Goal: Task Accomplishment & Management: Manage account settings

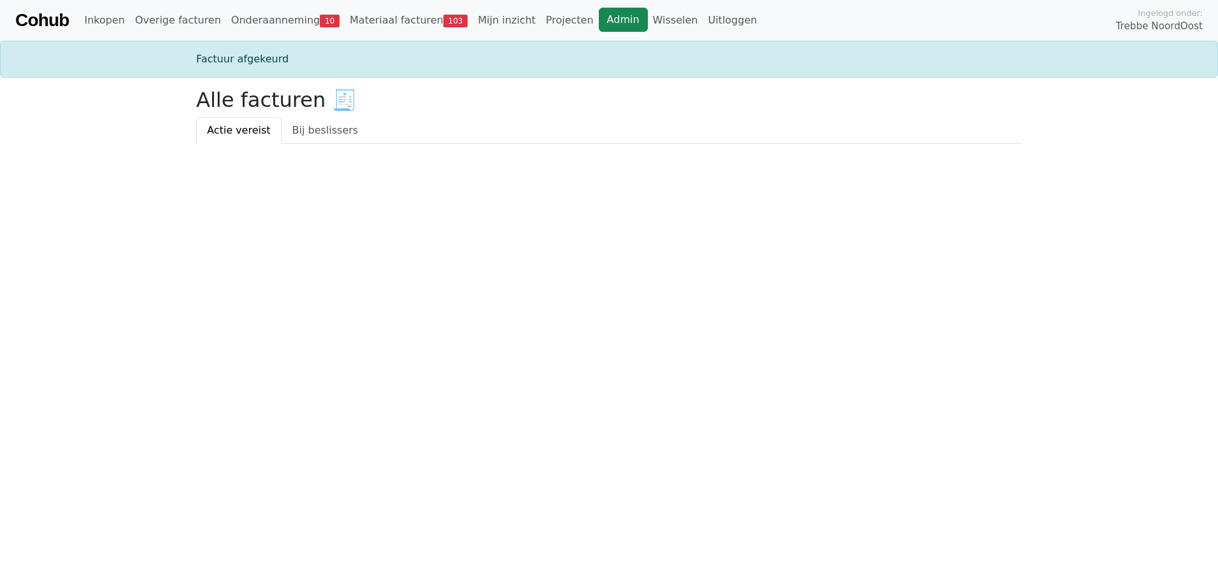
click at [599, 18] on link "Admin" at bounding box center [623, 20] width 49 height 24
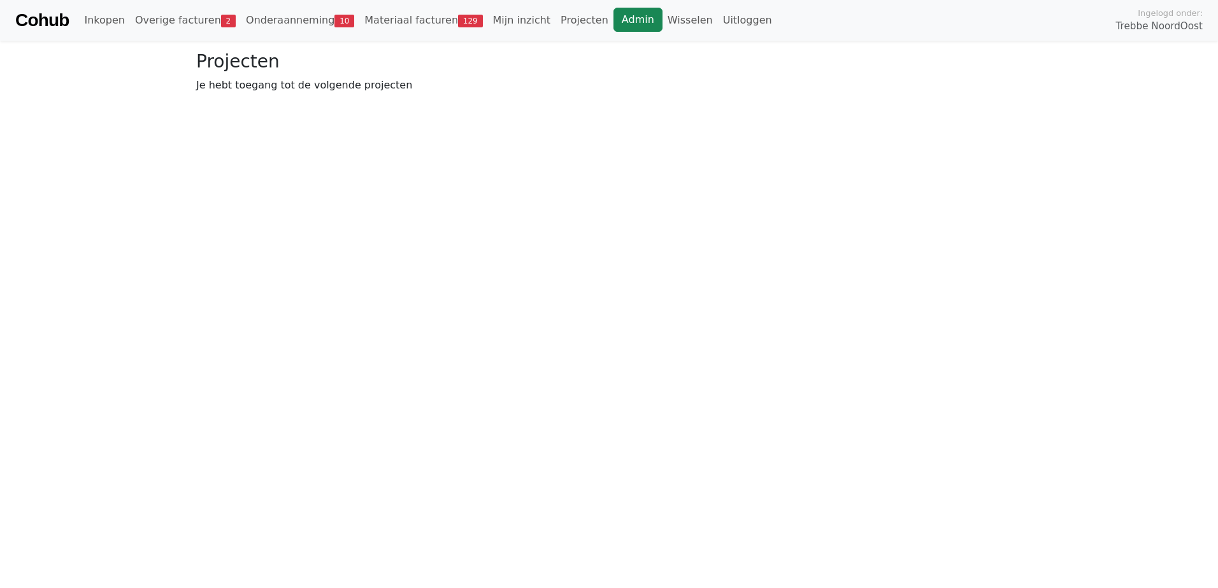
click at [613, 20] on link "Admin" at bounding box center [637, 20] width 49 height 24
click at [662, 15] on link "Wisselen" at bounding box center [689, 20] width 55 height 25
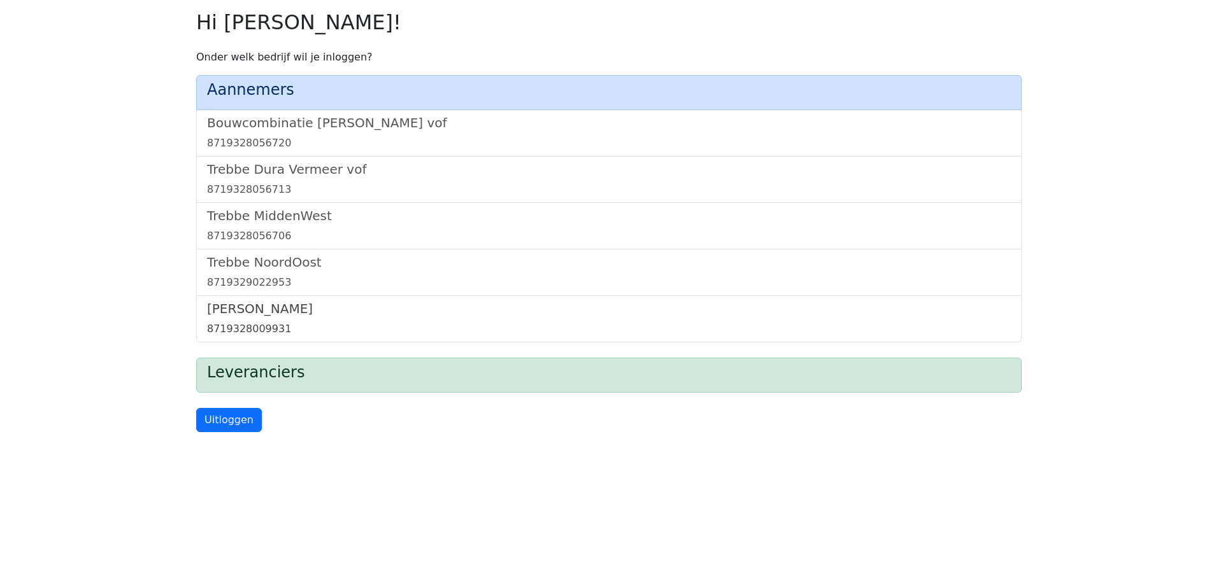
click at [268, 315] on h5 "Trebbe Wonen" at bounding box center [609, 308] width 804 height 15
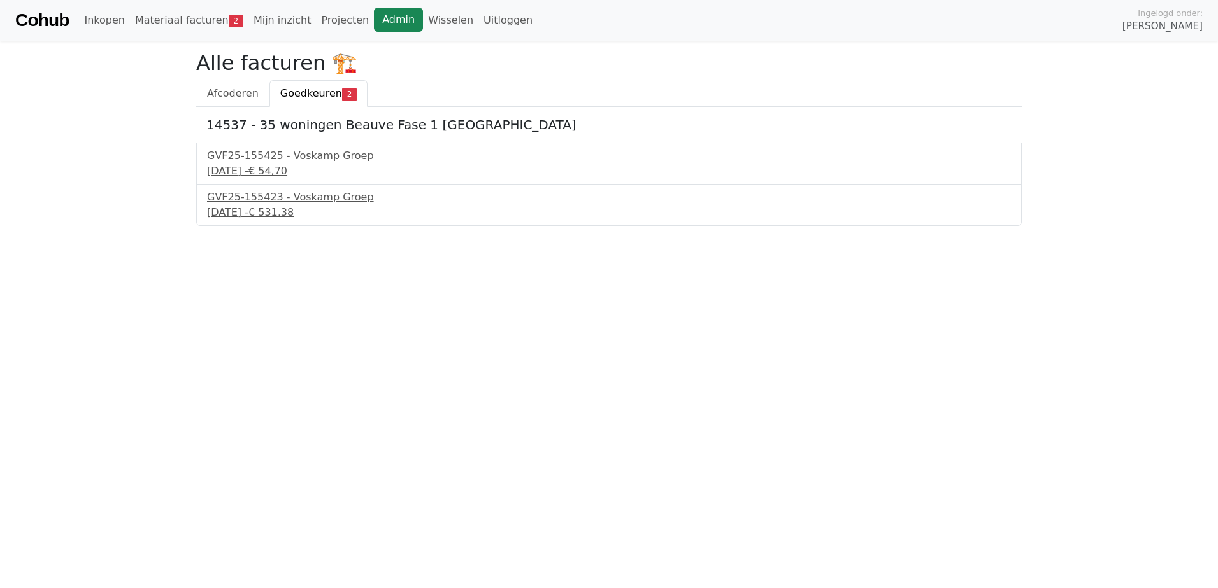
click at [374, 18] on link "Admin" at bounding box center [398, 20] width 49 height 24
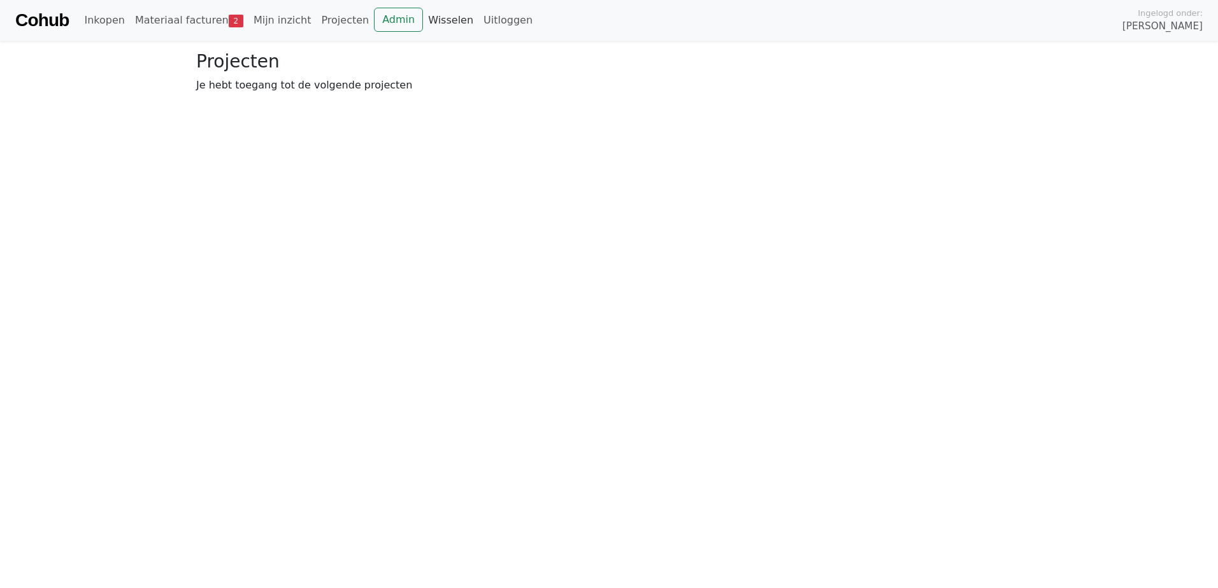
click at [426, 20] on link "Wisselen" at bounding box center [450, 20] width 55 height 25
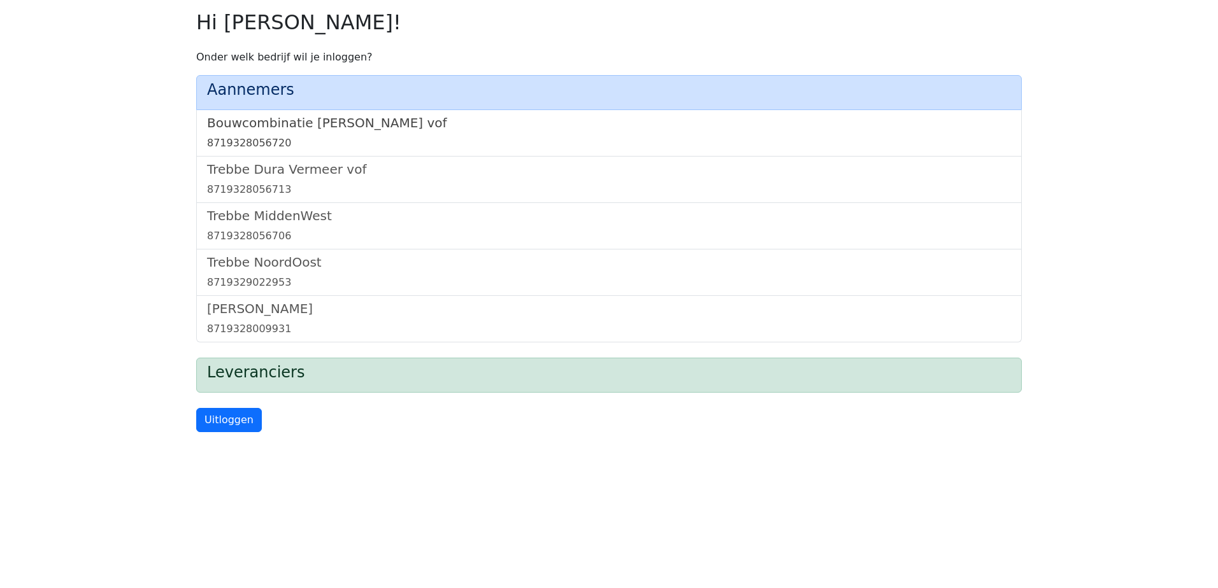
click at [346, 124] on h5 "Bouwcombinatie [PERSON_NAME] vof" at bounding box center [609, 122] width 804 height 15
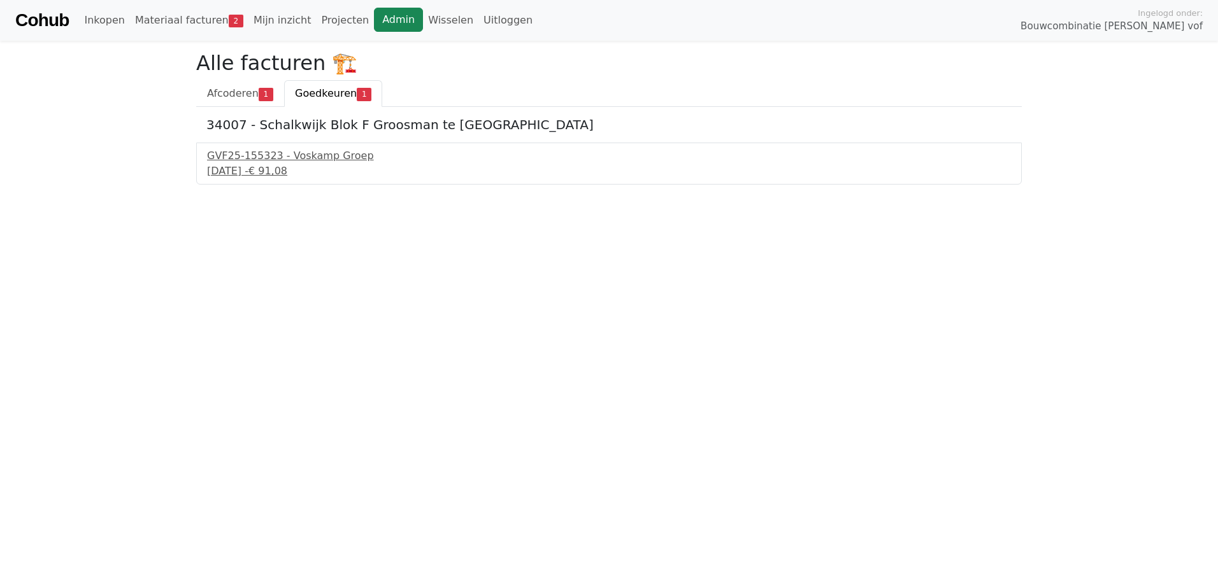
click at [380, 13] on link "Admin" at bounding box center [398, 20] width 49 height 24
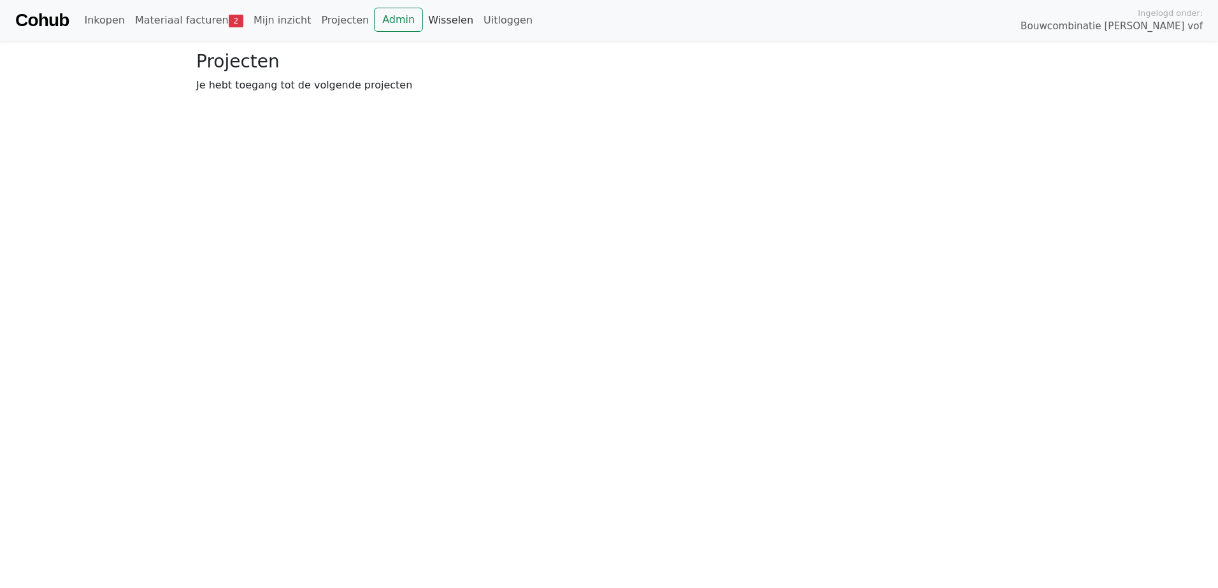
click at [427, 19] on link "Wisselen" at bounding box center [450, 20] width 55 height 25
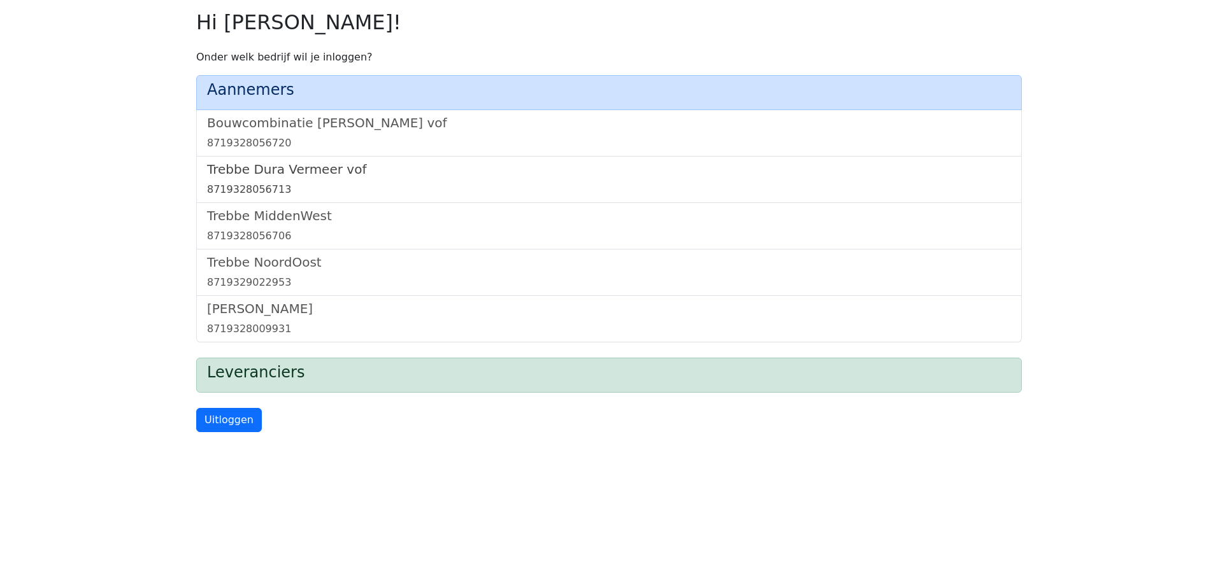
click at [311, 173] on h5 "Trebbe Dura Vermeer vof" at bounding box center [609, 169] width 804 height 15
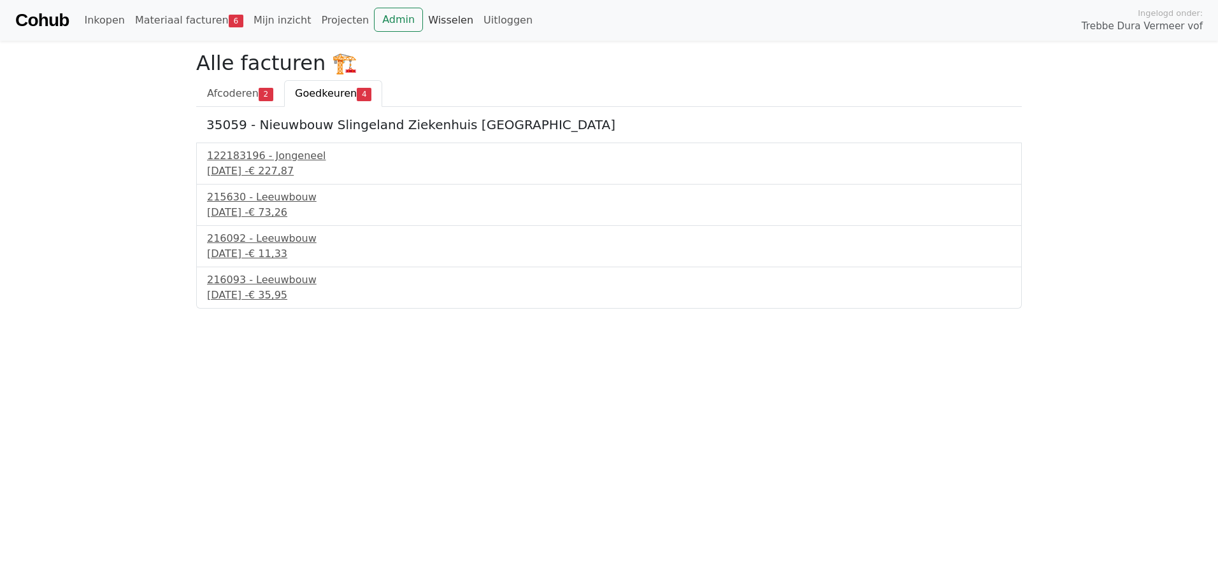
click at [423, 23] on link "Wisselen" at bounding box center [450, 20] width 55 height 25
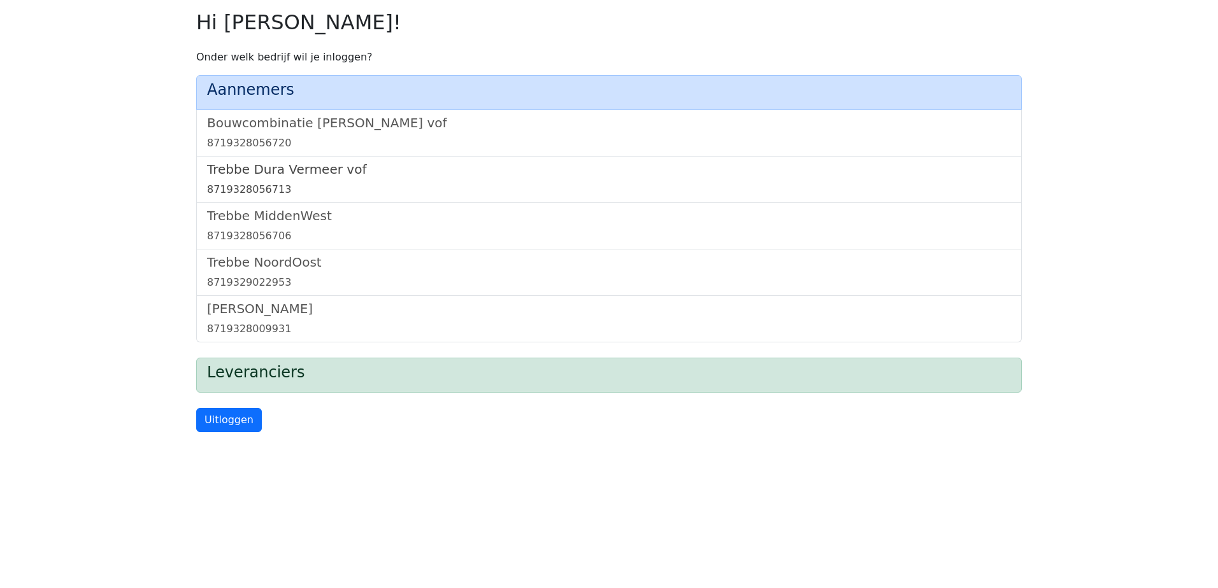
click at [324, 162] on h5 "Trebbe Dura Vermeer vof" at bounding box center [609, 169] width 804 height 15
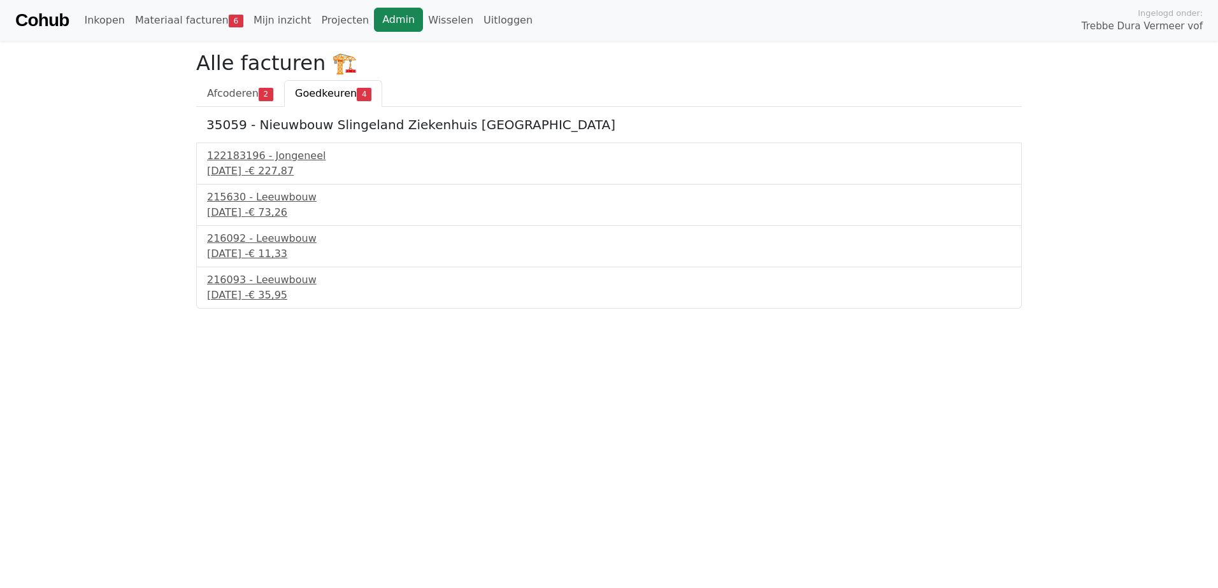
click at [374, 22] on link "Admin" at bounding box center [398, 20] width 49 height 24
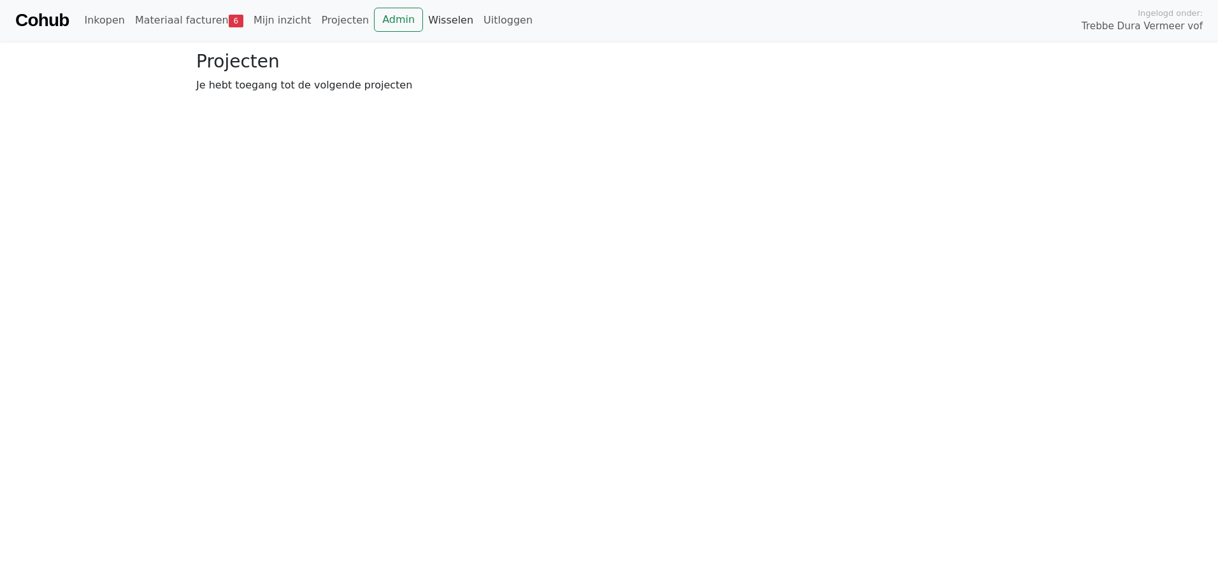
click at [425, 22] on link "Wisselen" at bounding box center [450, 20] width 55 height 25
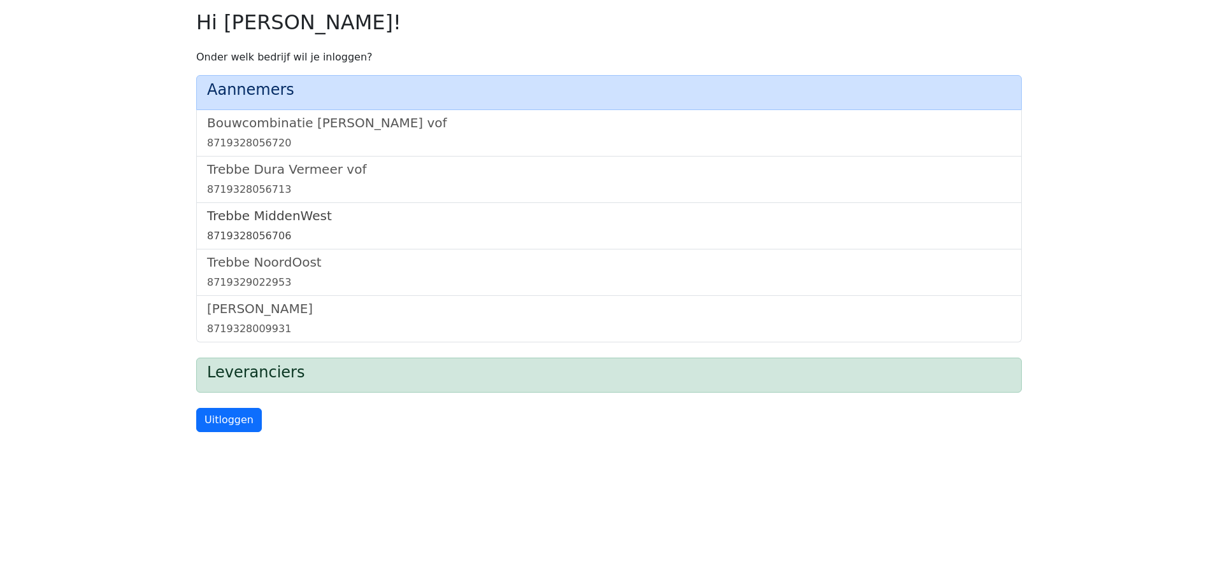
click at [290, 215] on h5 "Trebbe MiddenWest" at bounding box center [609, 215] width 804 height 15
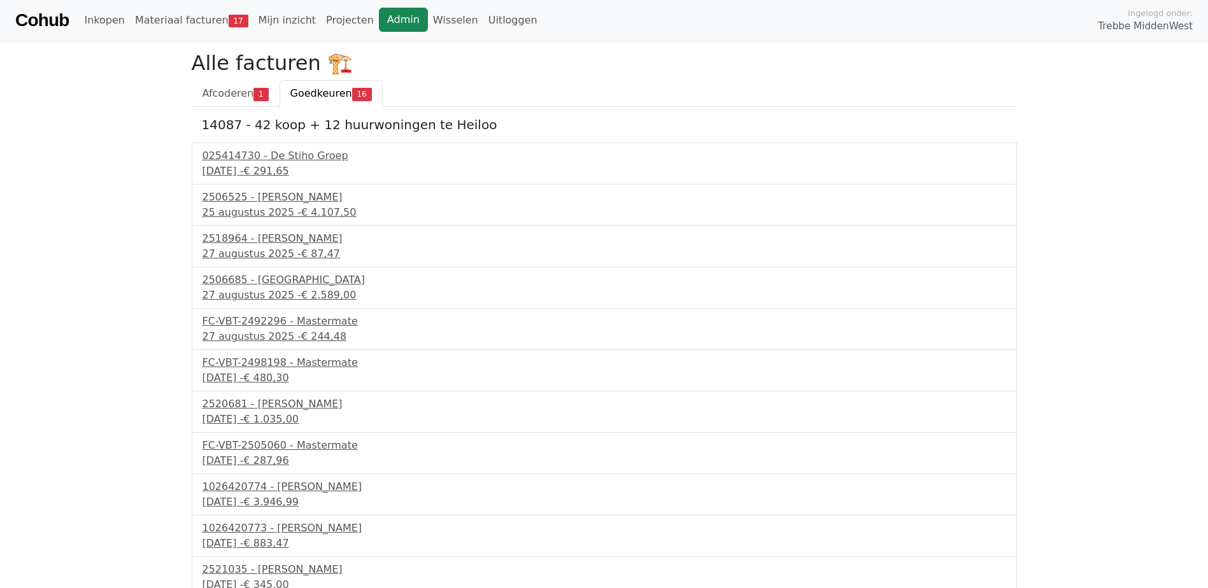
click at [383, 22] on link "Admin" at bounding box center [403, 20] width 49 height 24
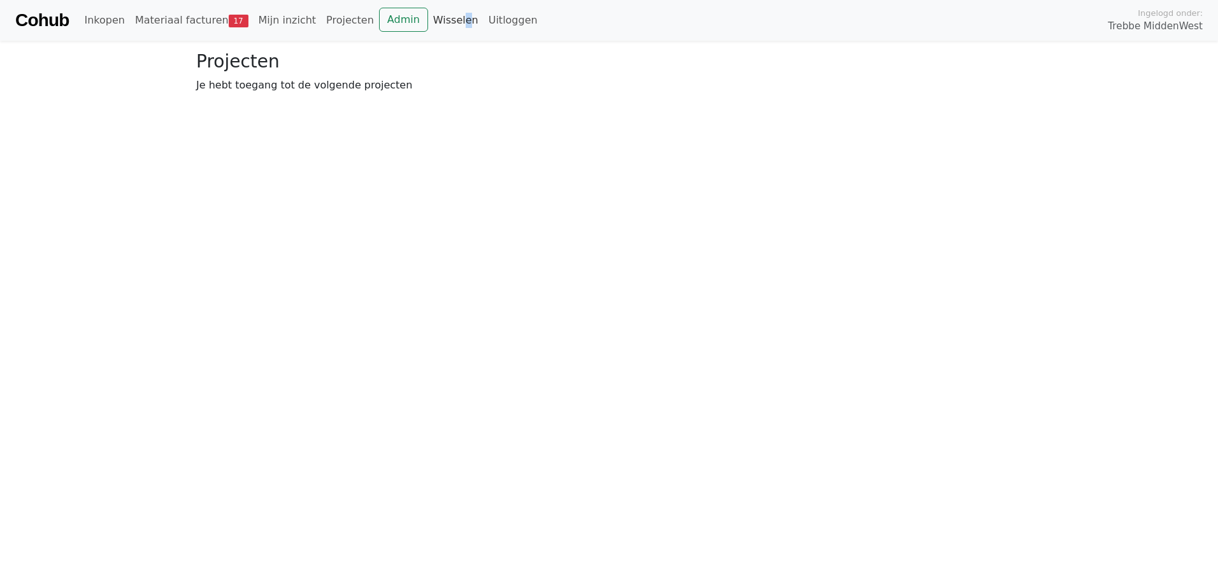
click at [437, 10] on div "Cohub Inkopen Materiaal facturen 17 Mijn inzicht Projecten Admin Wisselen Uitlo…" at bounding box center [609, 20] width 1218 height 41
drag, startPoint x: 437, startPoint y: 10, endPoint x: 435, endPoint y: 16, distance: 6.6
click at [435, 16] on link "Wisselen" at bounding box center [455, 20] width 55 height 25
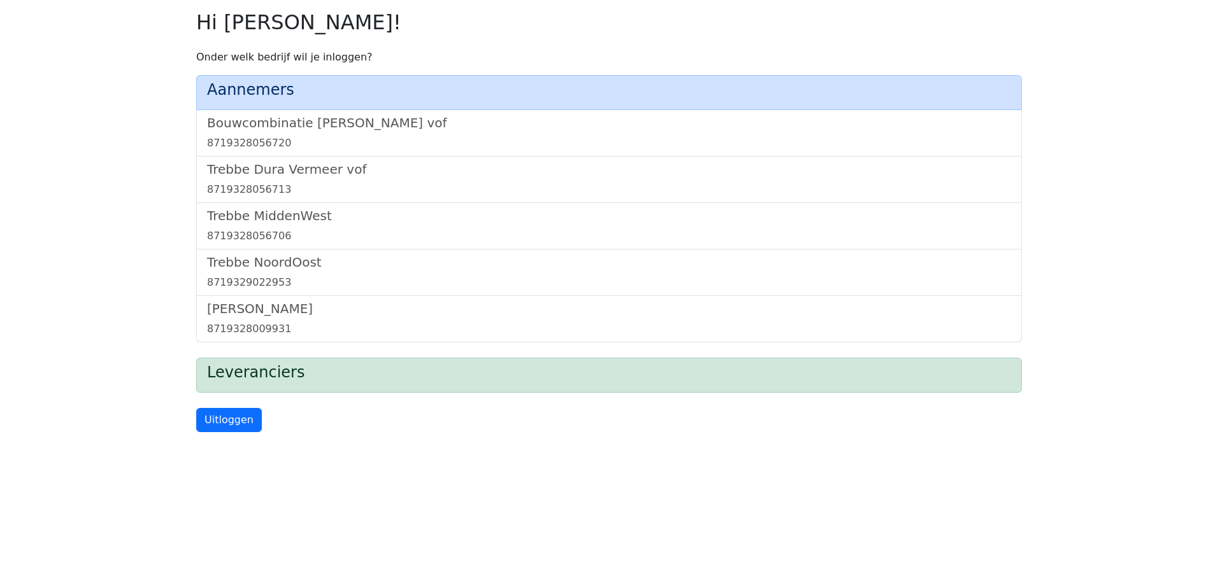
click at [296, 251] on div "[GEOGRAPHIC_DATA] 8719329022953" at bounding box center [608, 273] width 825 height 46
click at [290, 259] on h5 "Trebbe NoordOost" at bounding box center [609, 262] width 804 height 15
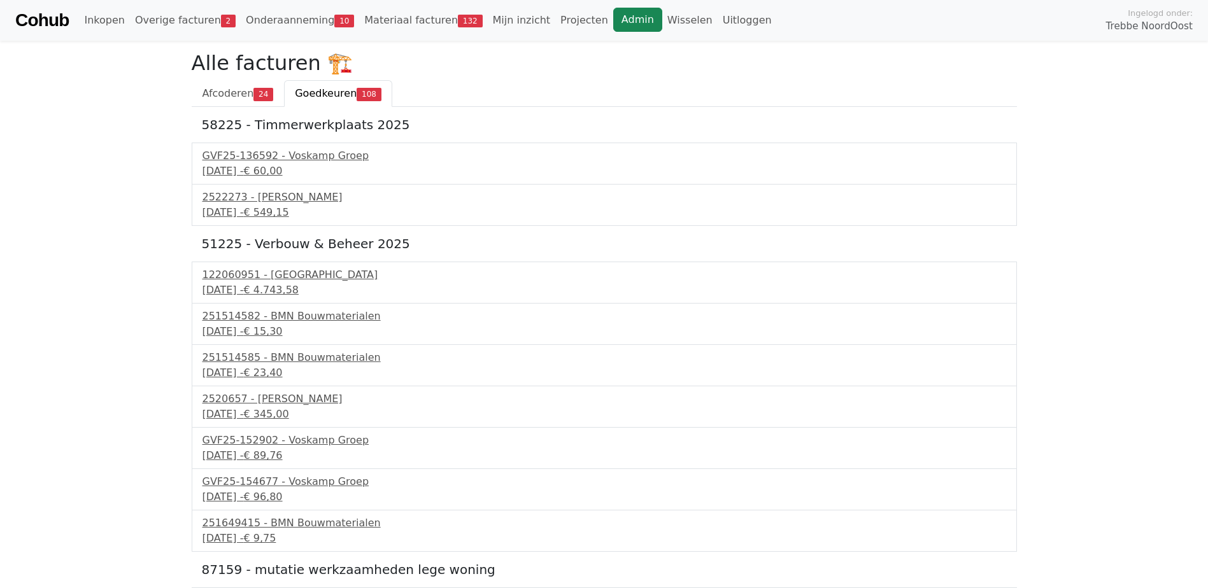
click at [613, 17] on link "Admin" at bounding box center [637, 20] width 49 height 24
